Goal: Information Seeking & Learning: Find specific fact

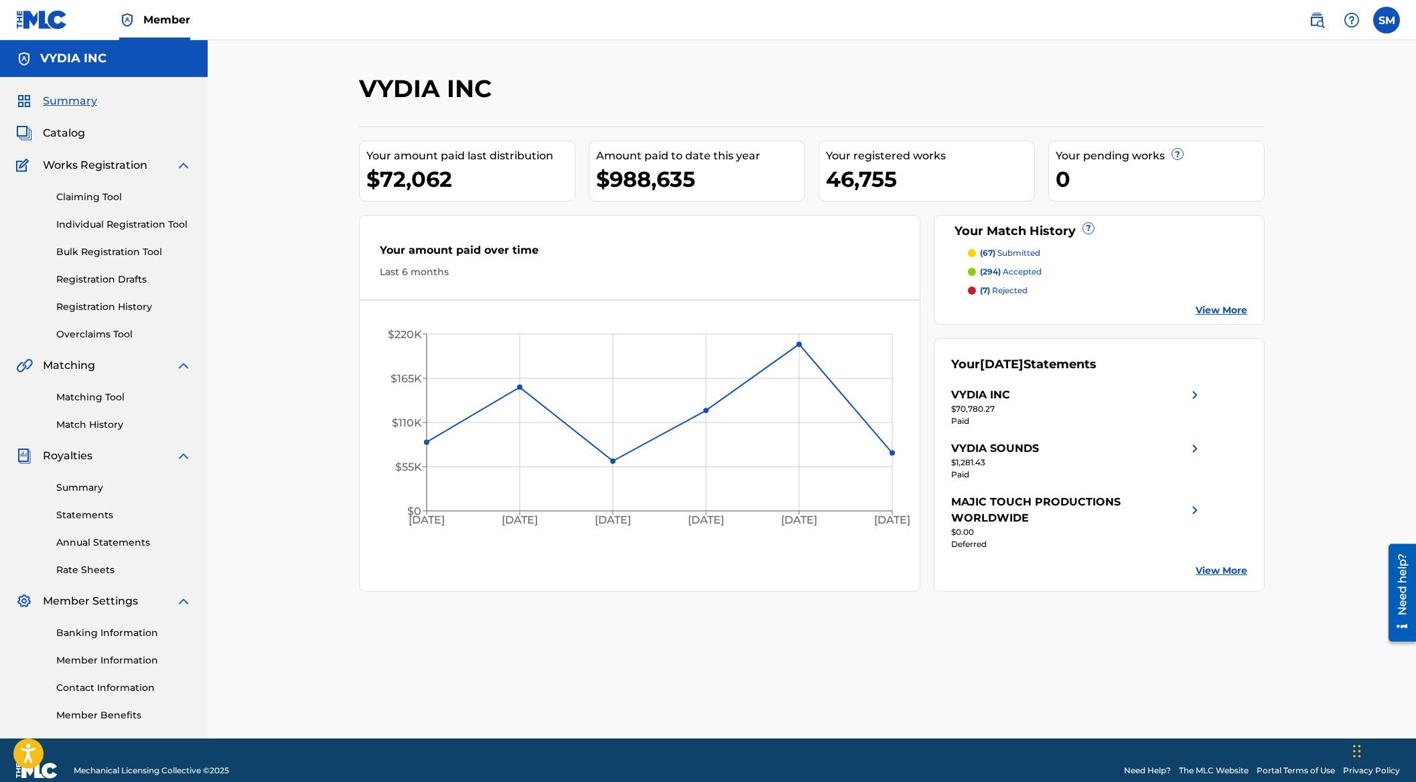
click at [63, 131] on span "Catalog" at bounding box center [64, 133] width 42 height 16
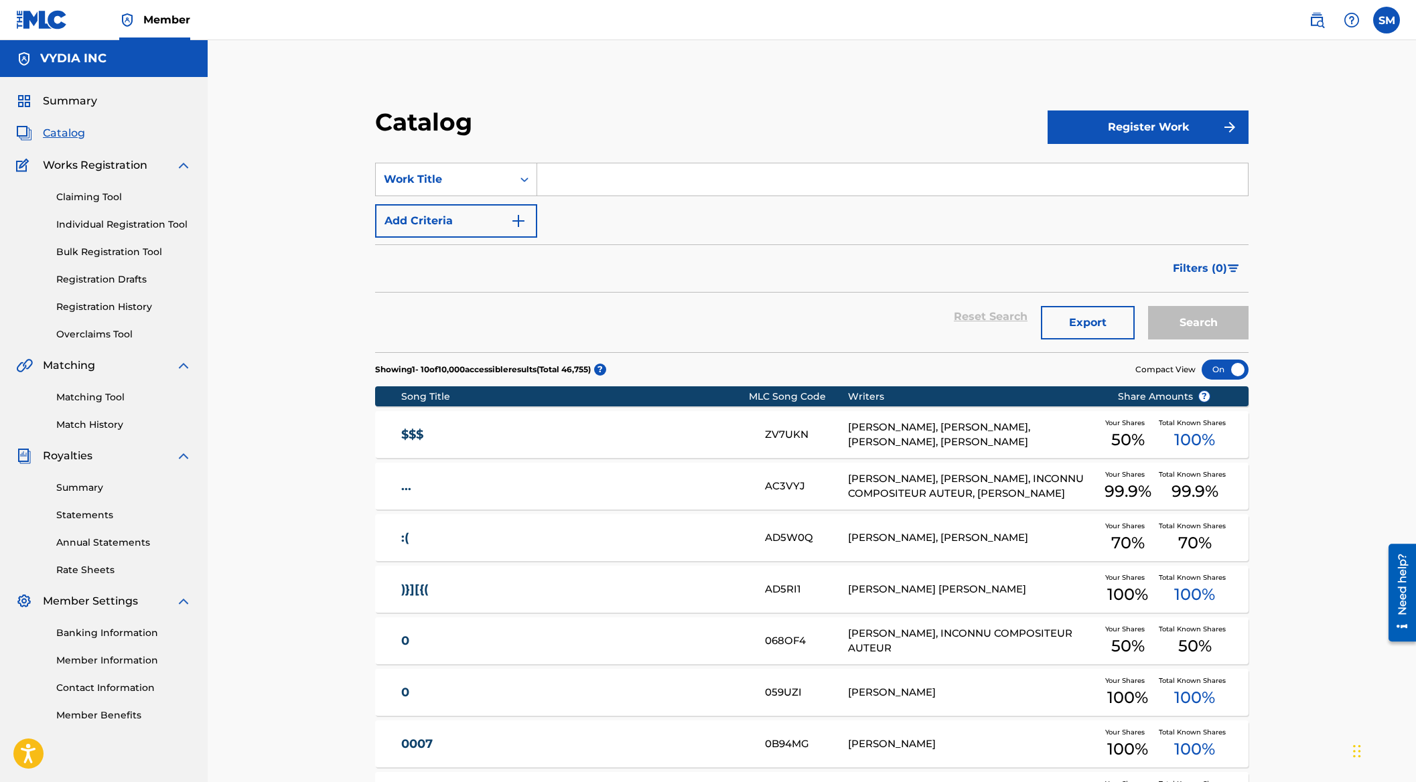
click at [613, 182] on input "Search Form" at bounding box center [892, 179] width 710 height 32
click at [613, 180] on input "when it rains, it pours" at bounding box center [892, 179] width 710 height 32
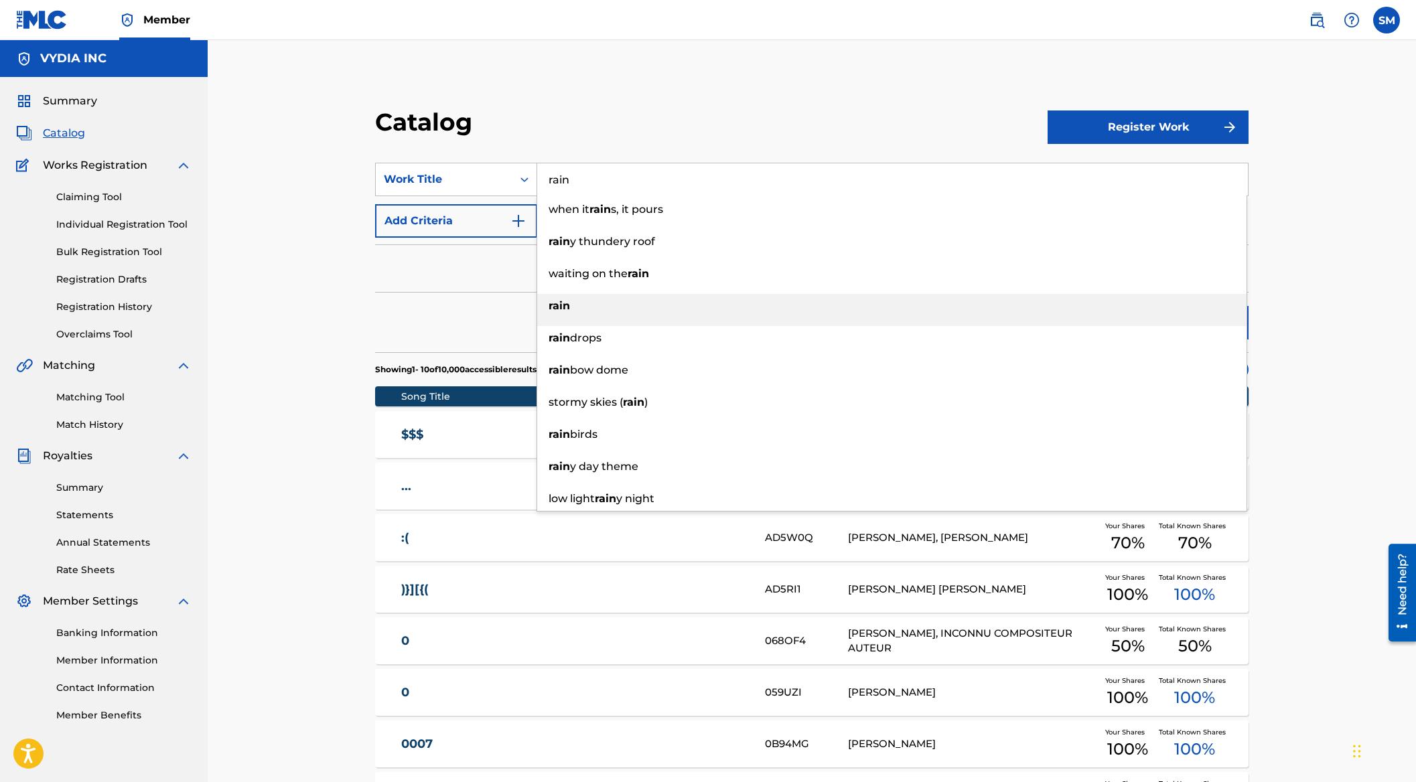
type input "rain"
click at [597, 308] on div "rain" at bounding box center [891, 306] width 709 height 24
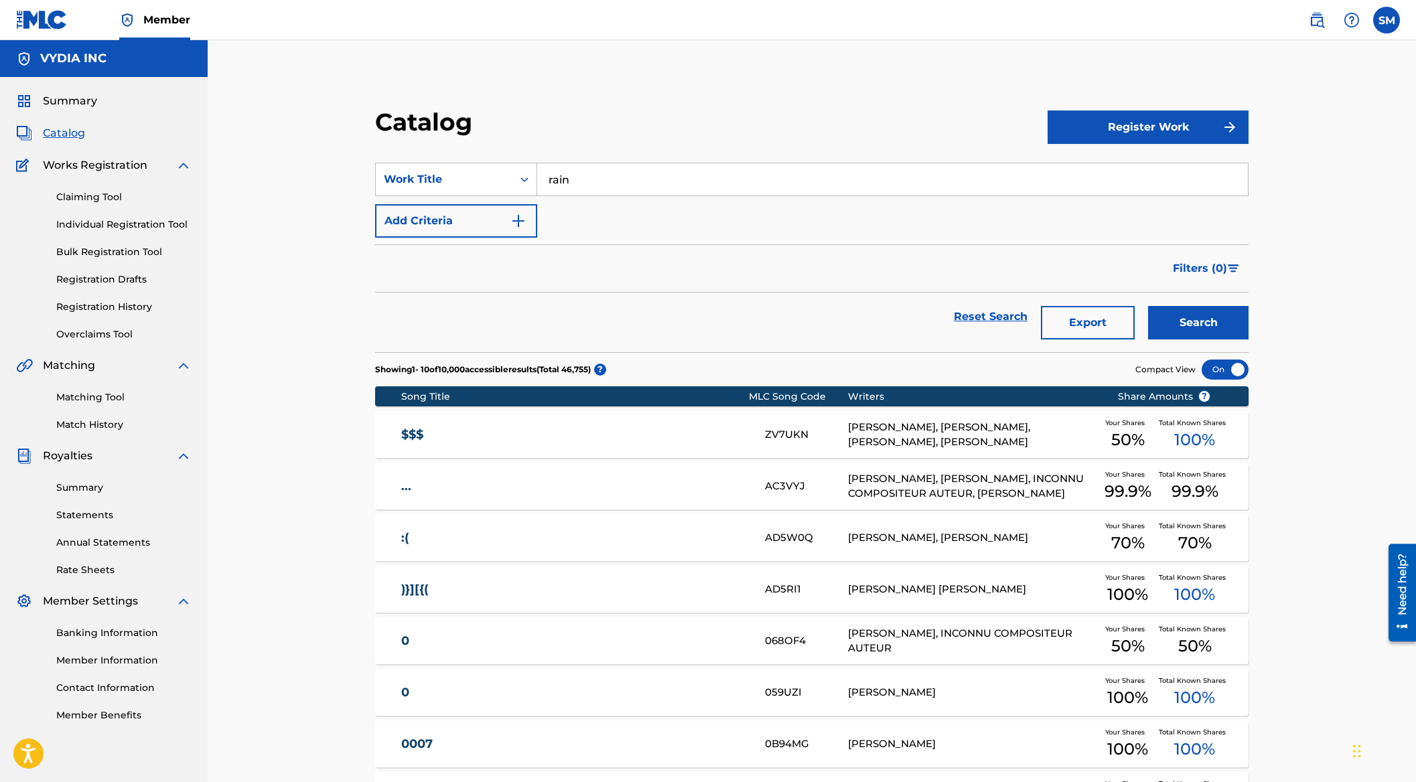
click at [1224, 333] on button "Search" at bounding box center [1198, 322] width 100 height 33
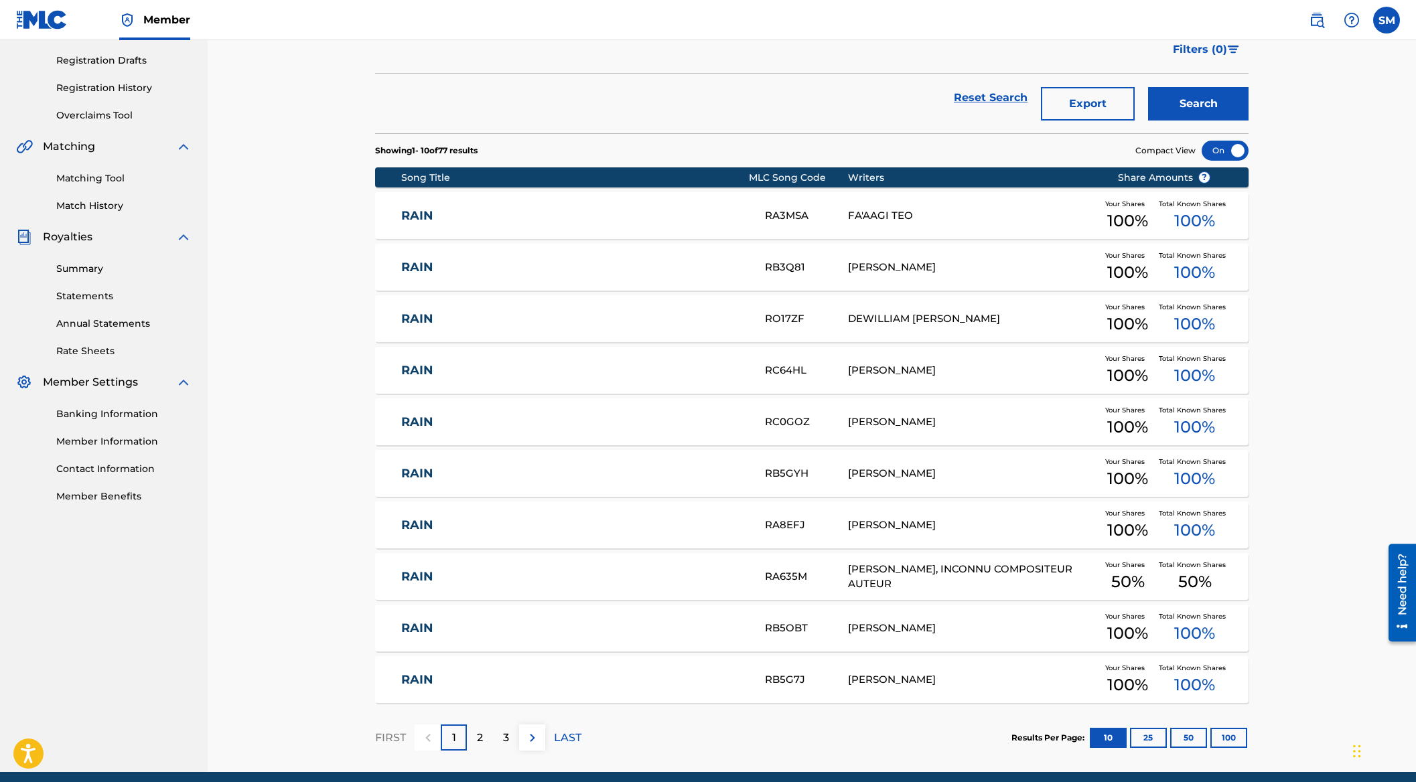
scroll to position [222, 0]
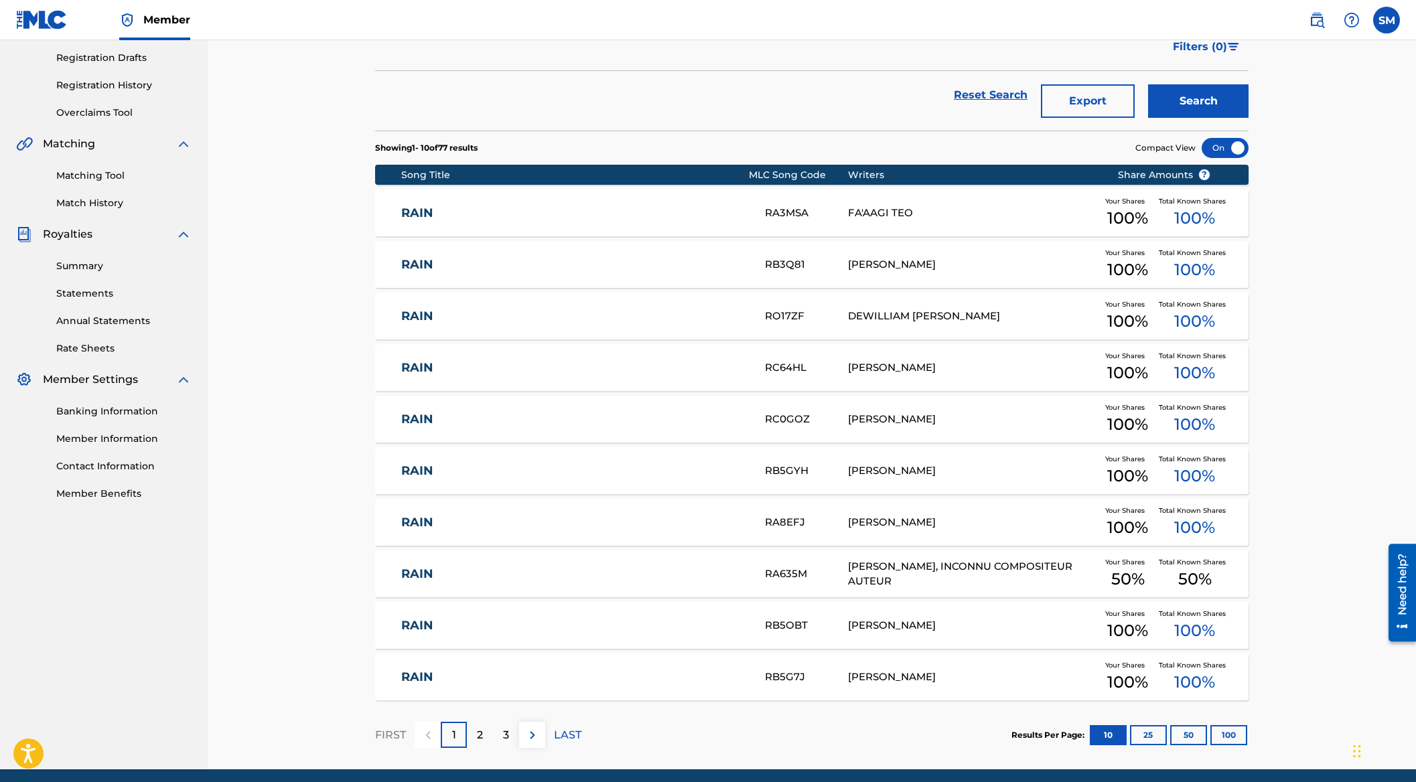
click at [1220, 731] on button "100" at bounding box center [1228, 735] width 37 height 20
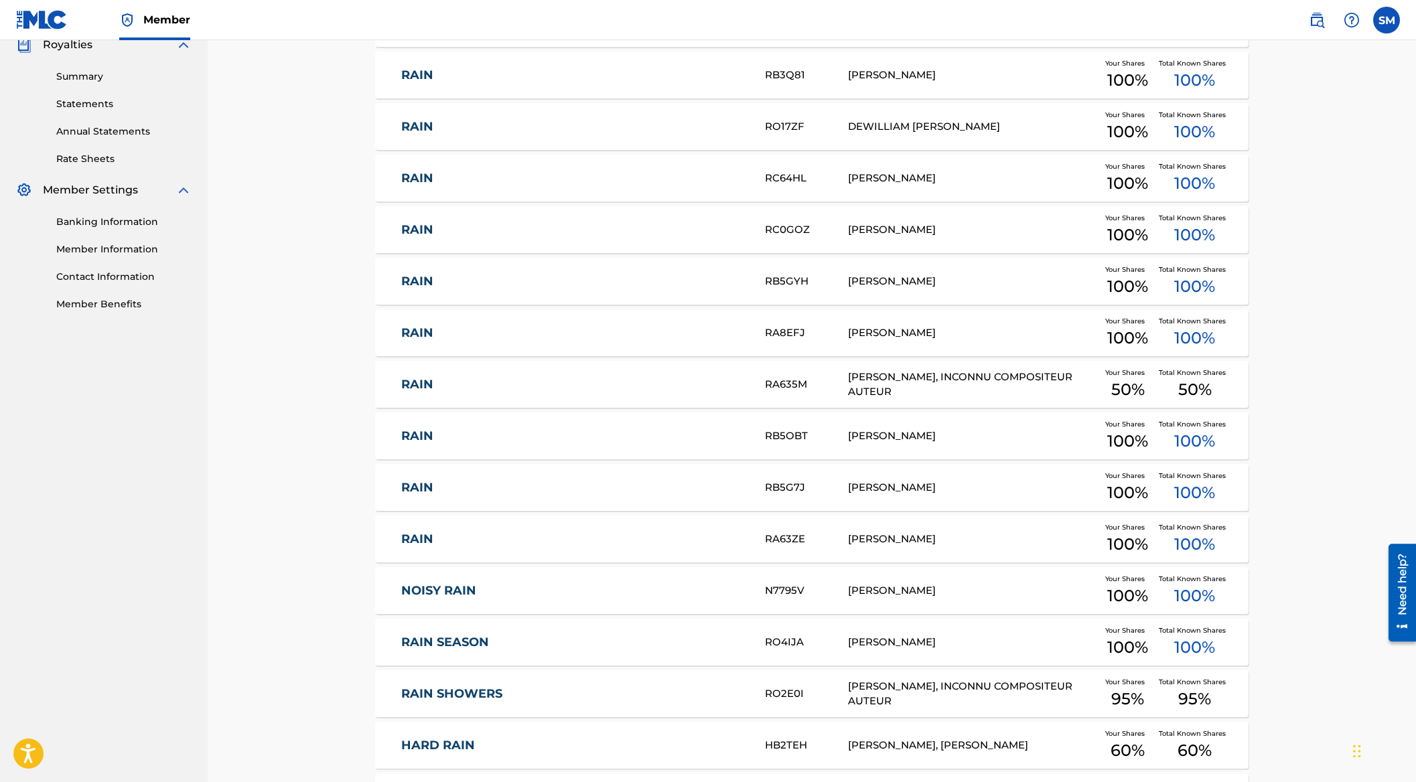
scroll to position [477, 0]
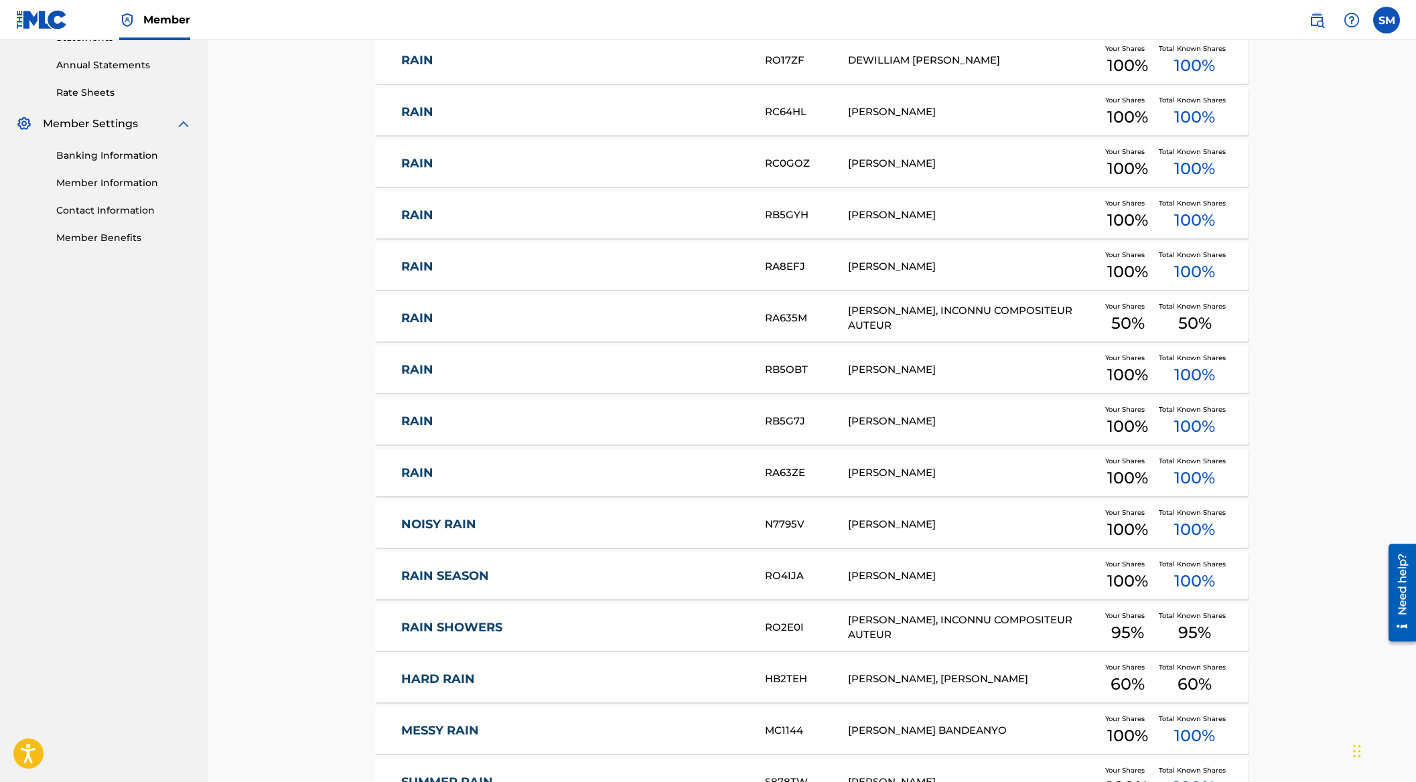
click at [866, 487] on div "RAIN RA63ZE [PERSON_NAME] Your Shares 100 % Total Known Shares 100 %" at bounding box center [811, 472] width 873 height 47
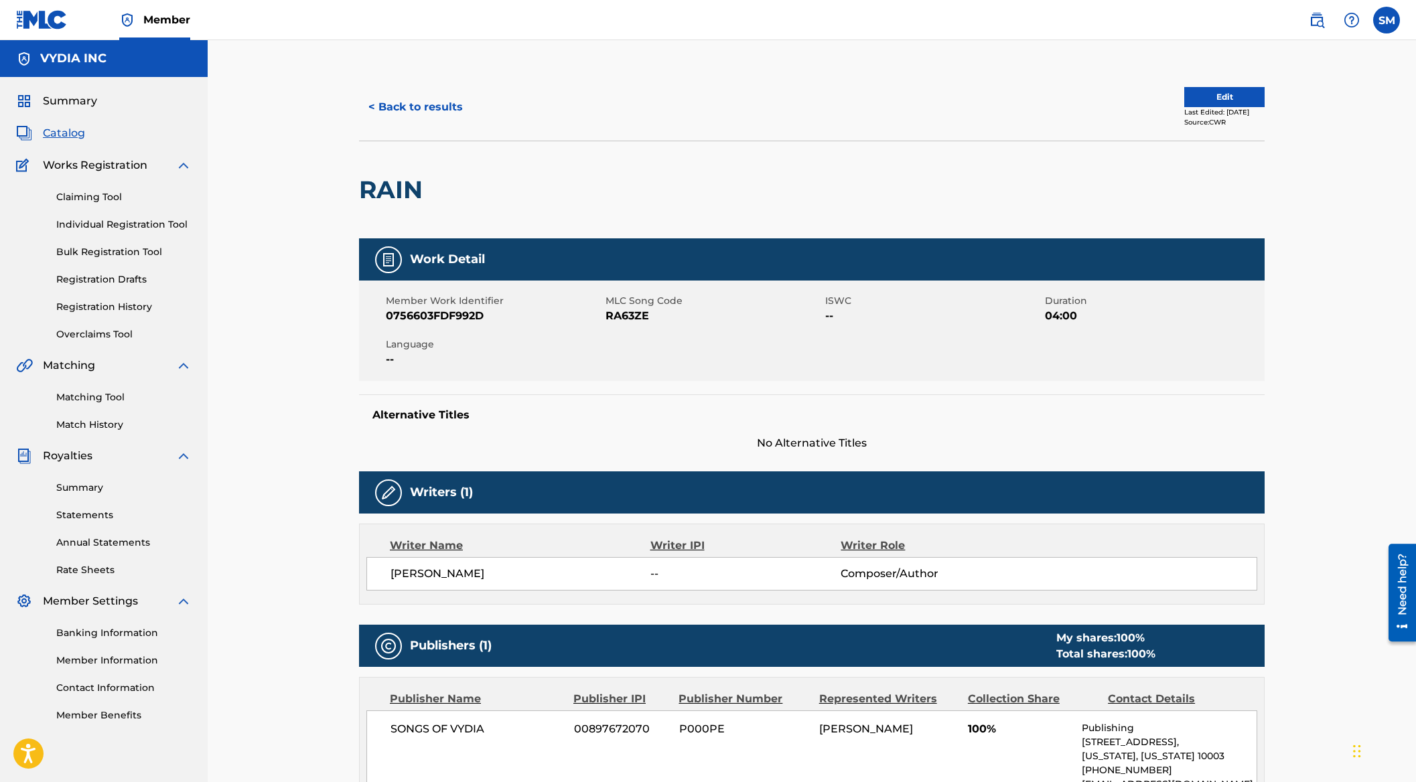
click at [420, 319] on span "0756603FDF992D" at bounding box center [494, 316] width 216 height 16
copy span "0756603FDF992D"
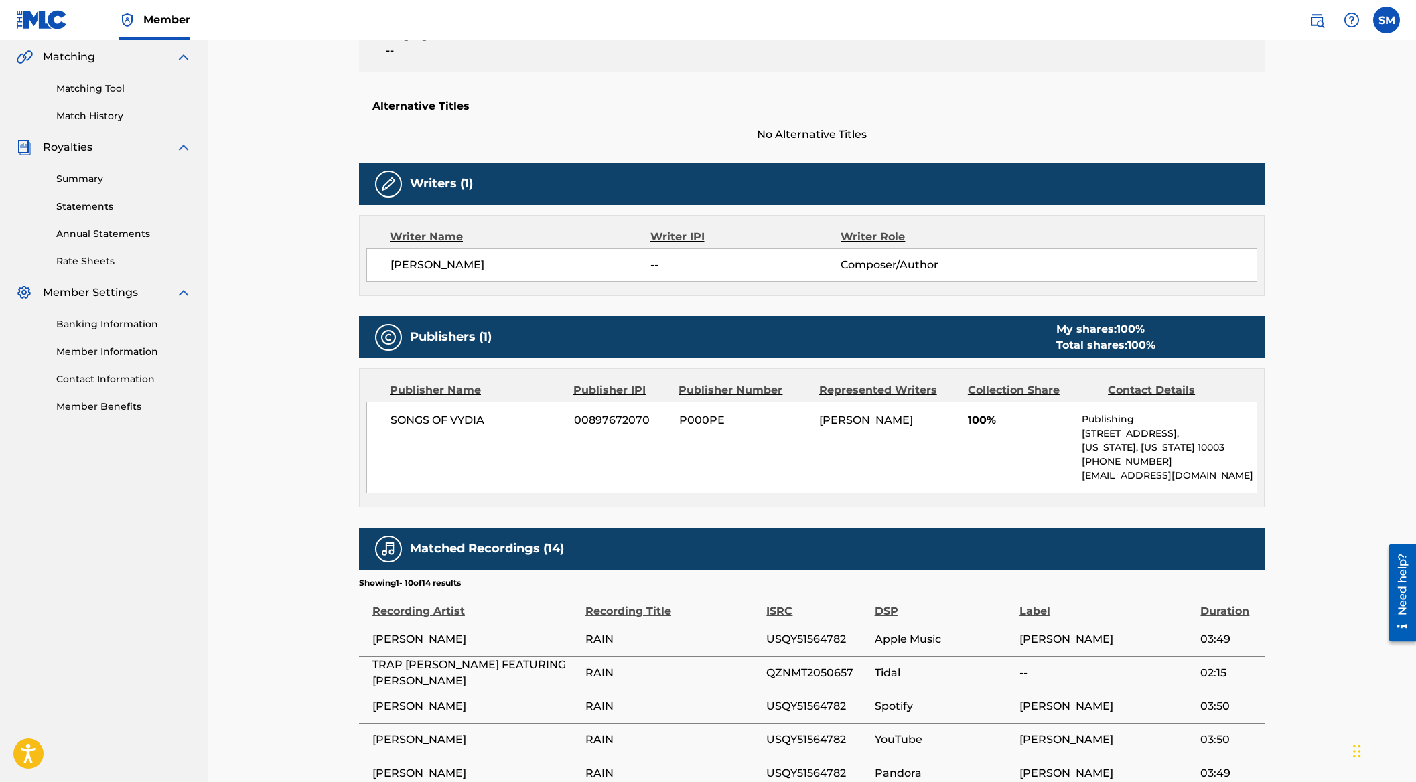
scroll to position [652, 0]
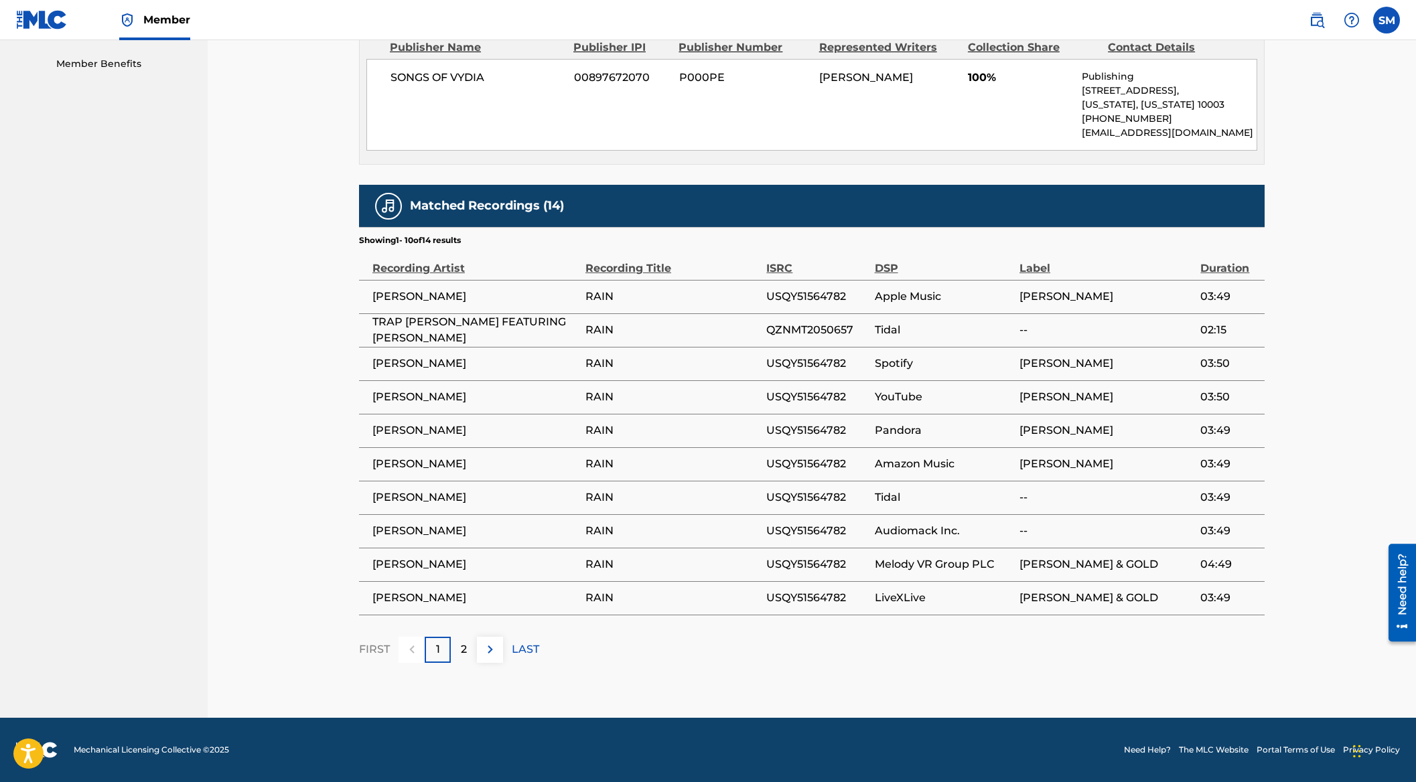
click at [808, 299] on span "USQY51564782" at bounding box center [816, 297] width 101 height 16
copy span "USQY51564782"
click at [830, 331] on span "QZNMT2050657" at bounding box center [816, 330] width 101 height 16
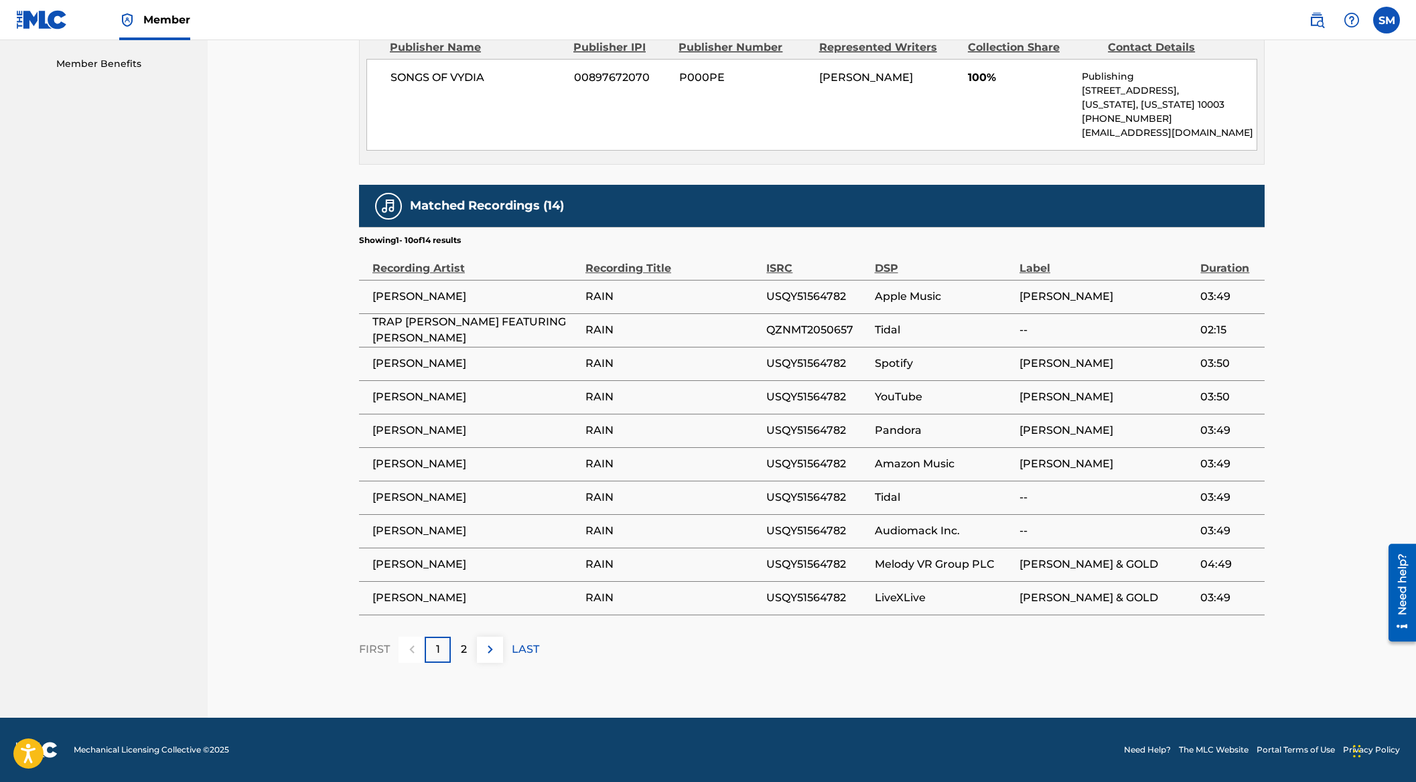
click at [817, 458] on span "USQY51564782" at bounding box center [816, 464] width 101 height 16
click at [465, 654] on p "2" at bounding box center [464, 649] width 6 height 16
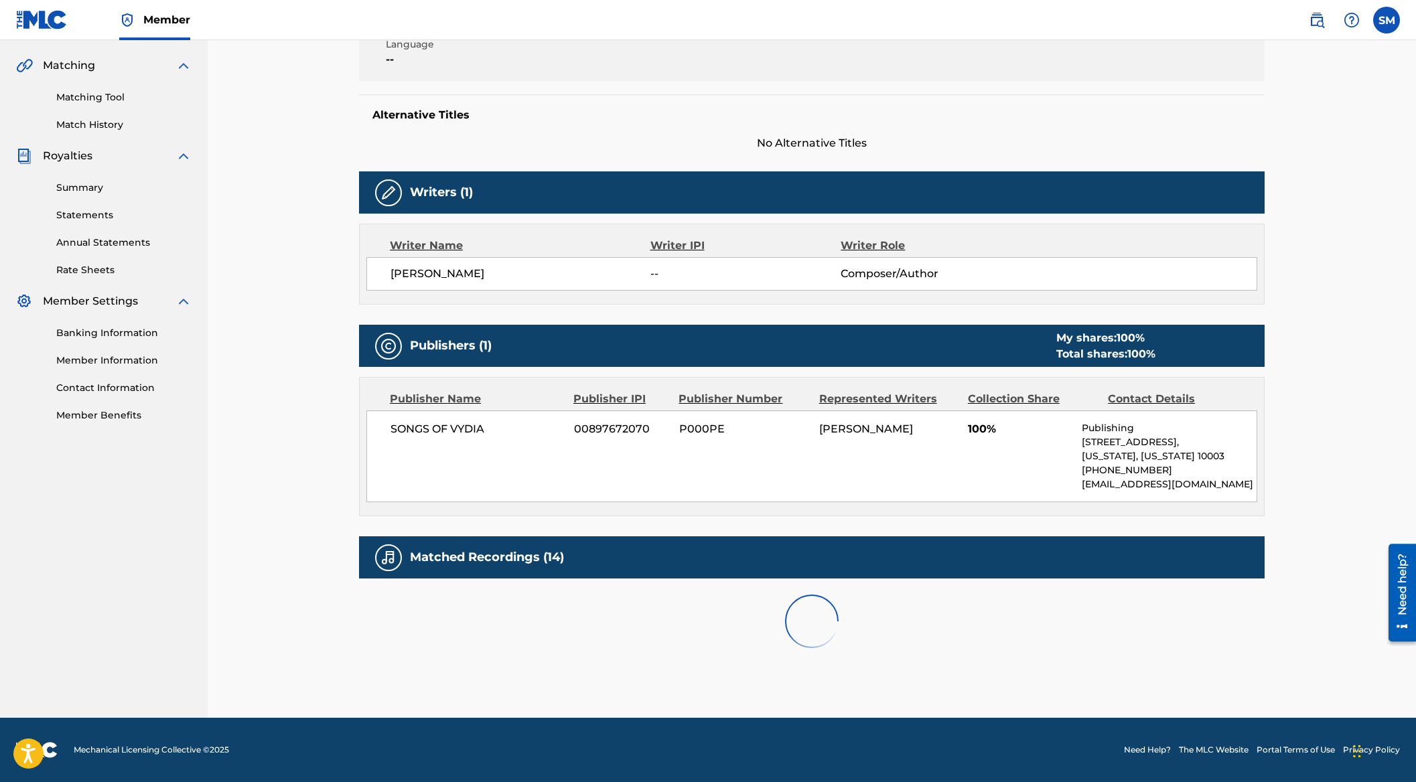
scroll to position [451, 0]
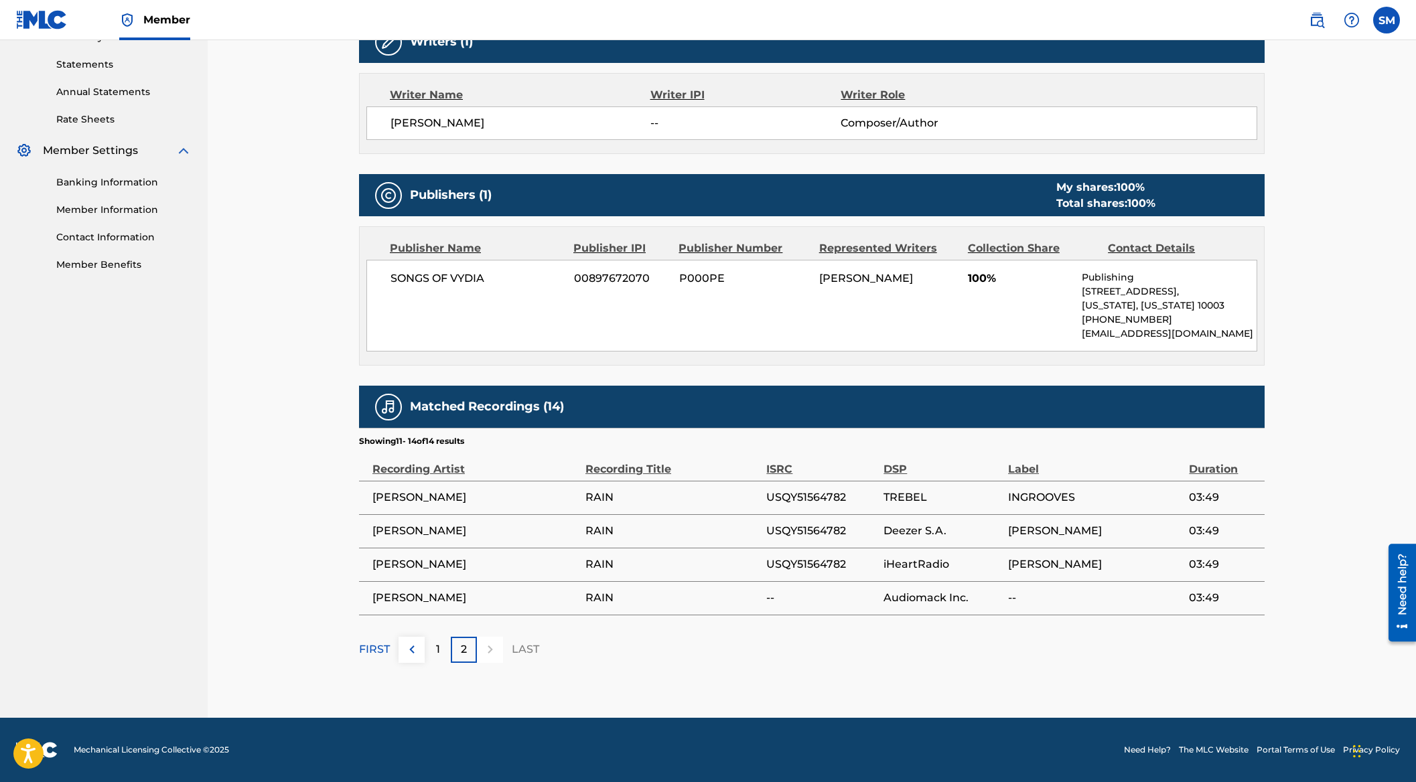
click at [437, 647] on p "1" at bounding box center [438, 649] width 4 height 16
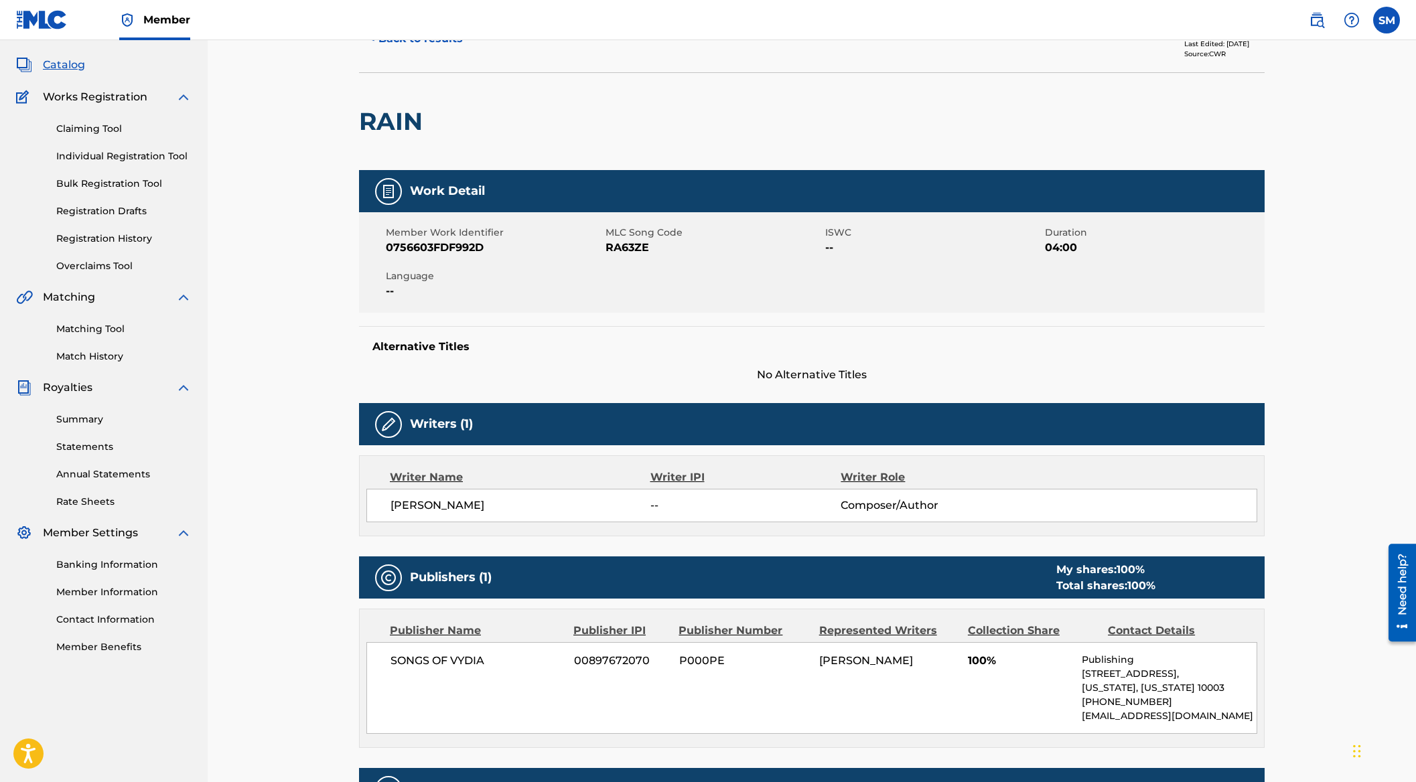
scroll to position [0, 0]
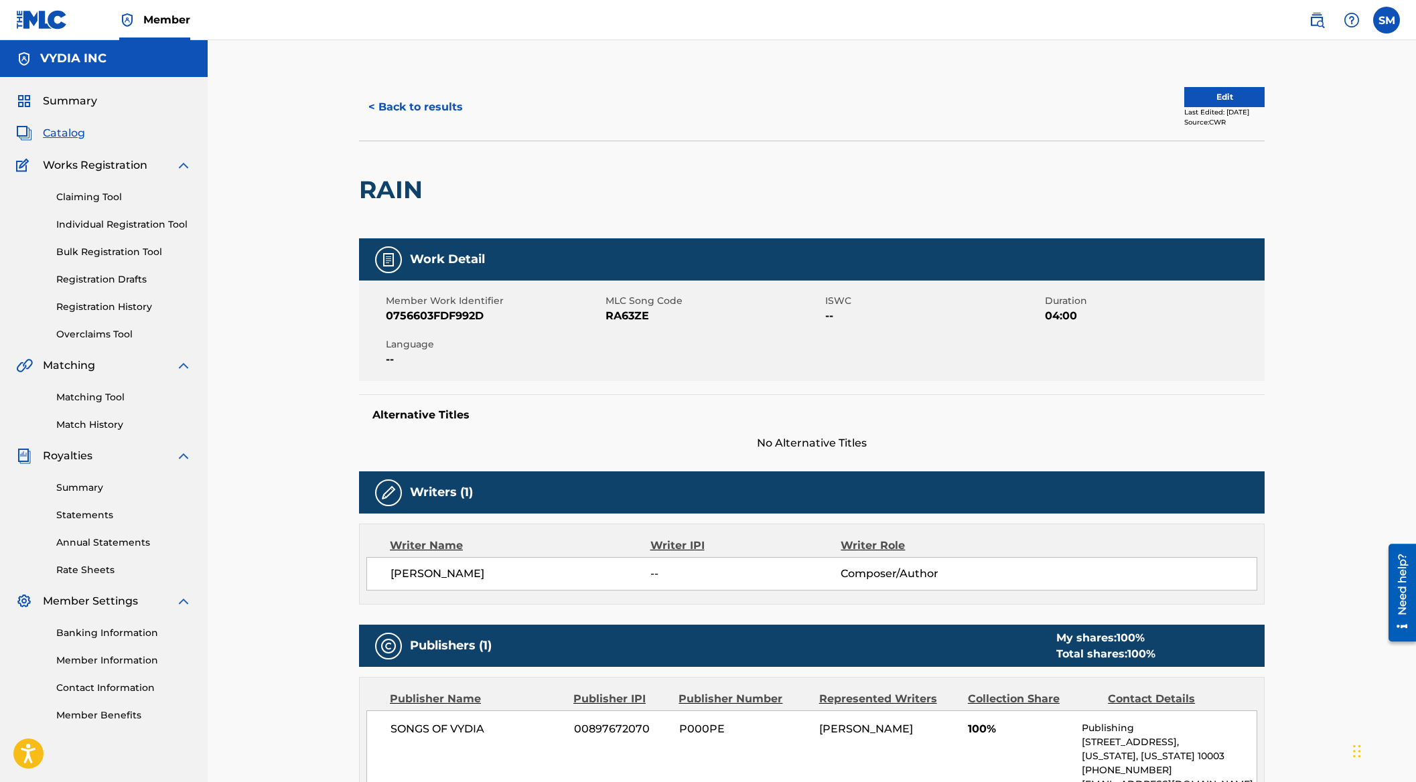
click at [441, 313] on span "0756603FDF992D" at bounding box center [494, 316] width 216 height 16
copy span "0756603FDF992D"
